Goal: Find specific page/section: Find specific page/section

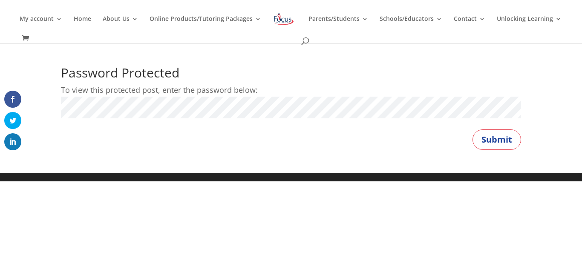
click at [473, 130] on button "Submit" at bounding box center [497, 140] width 49 height 20
click at [485, 134] on button "Submit" at bounding box center [497, 140] width 49 height 20
click at [473, 130] on button "Submit" at bounding box center [497, 140] width 49 height 20
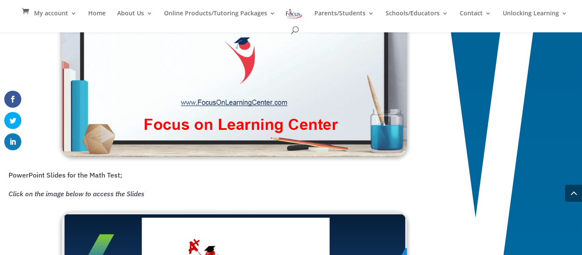
scroll to position [727, 0]
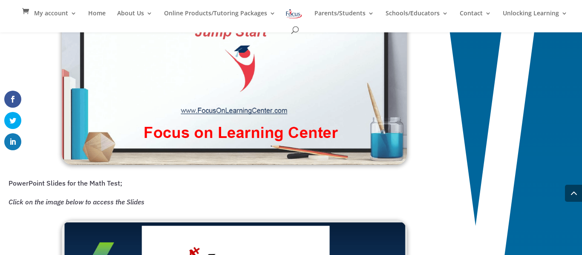
click at [242, 94] on img at bounding box center [234, 70] width 345 height 190
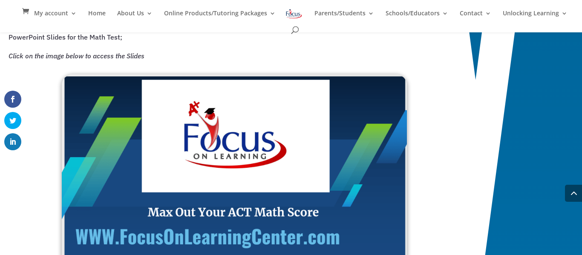
scroll to position [874, 0]
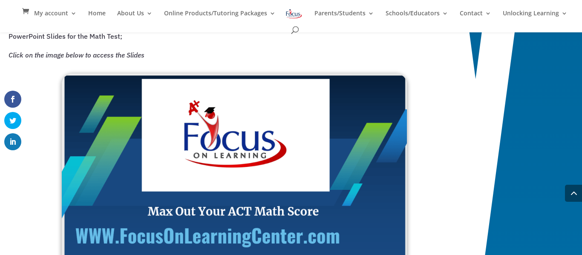
click at [162, 130] on img at bounding box center [234, 171] width 345 height 195
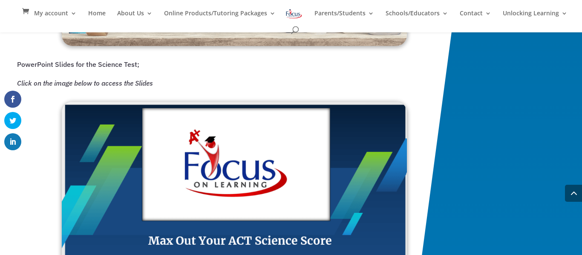
scroll to position [1350, 0]
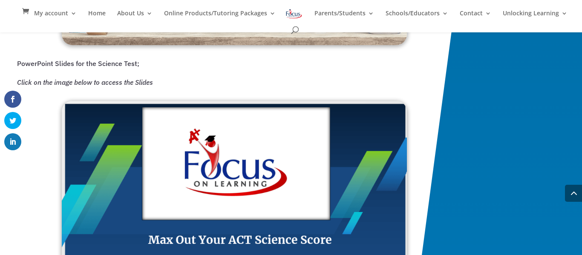
click at [203, 136] on img at bounding box center [234, 199] width 345 height 197
